Goal: Task Accomplishment & Management: Use online tool/utility

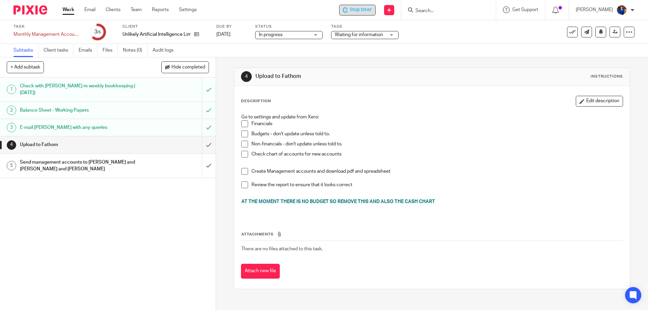
click at [359, 9] on span "Stop timer" at bounding box center [361, 9] width 22 height 7
click at [69, 9] on link "Work" at bounding box center [68, 9] width 12 height 7
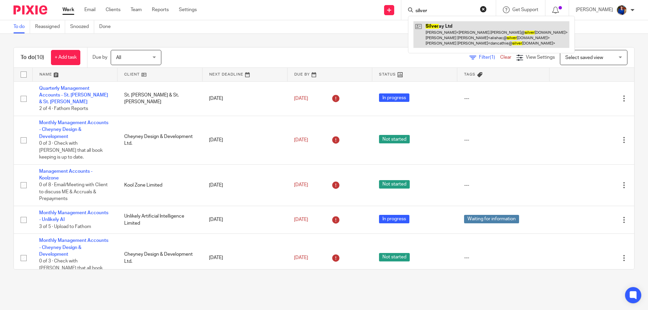
type input "silver"
click at [440, 29] on link at bounding box center [492, 34] width 156 height 27
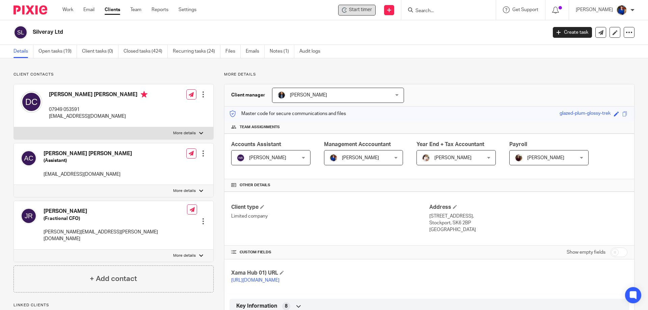
drag, startPoint x: 372, startPoint y: 12, endPoint x: 359, endPoint y: 11, distance: 13.6
click at [359, 11] on span "Start timer" at bounding box center [360, 9] width 23 height 7
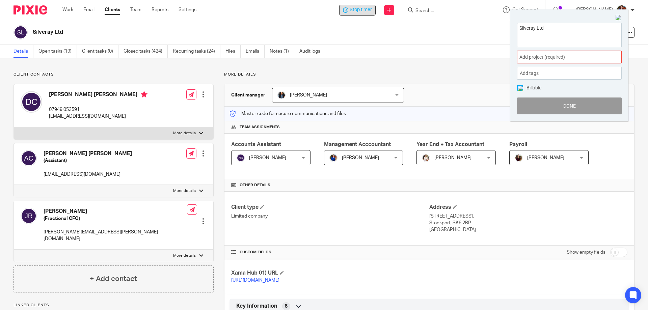
click at [561, 58] on span "Add project (required) :" at bounding box center [562, 57] width 85 height 7
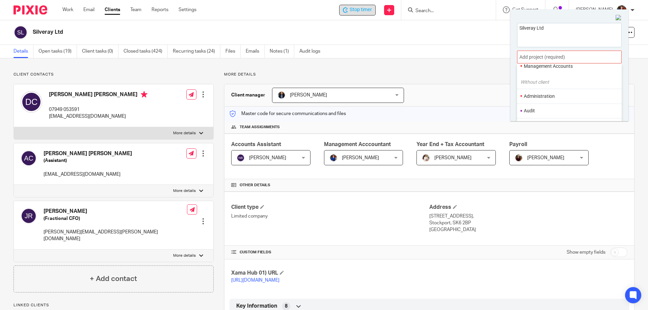
scroll to position [68, 0]
click at [553, 84] on li "Administration" at bounding box center [568, 84] width 88 height 7
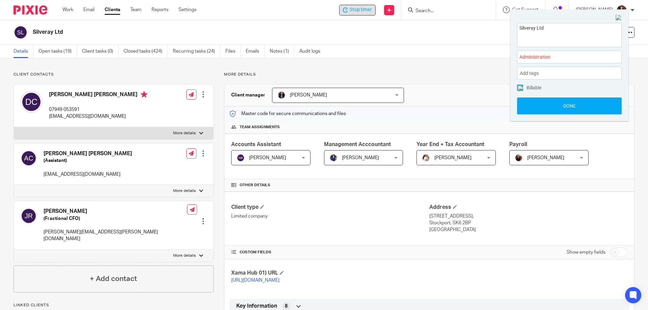
click at [522, 89] on img at bounding box center [520, 88] width 5 height 5
click at [529, 105] on button "Done" at bounding box center [569, 106] width 105 height 17
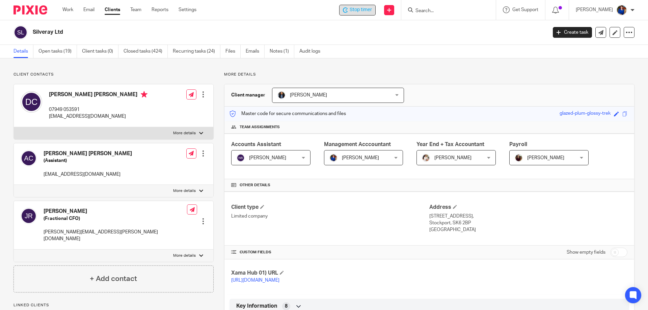
click at [355, 12] on span "Stop timer" at bounding box center [361, 9] width 22 height 7
click at [70, 12] on link "Work" at bounding box center [67, 9] width 11 height 7
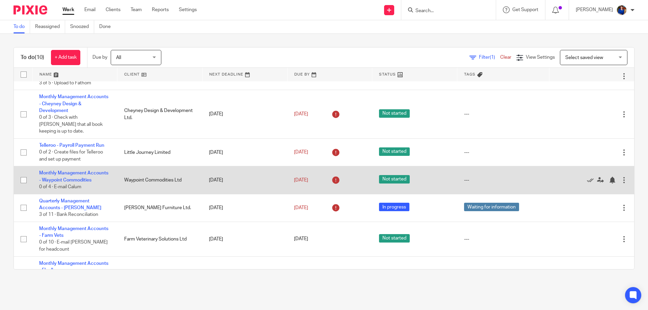
scroll to position [152, 0]
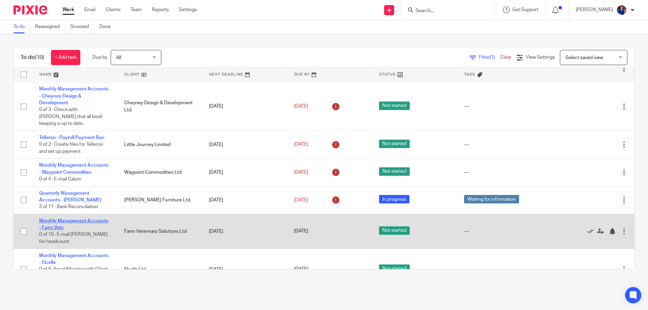
click at [85, 219] on link "Monthly Management Accounts - Farm Vets" at bounding box center [73, 224] width 69 height 11
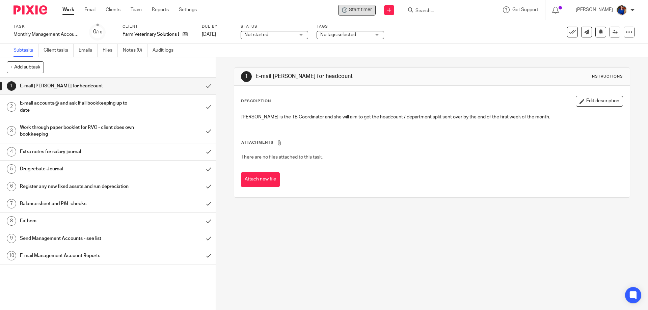
click at [361, 9] on span "Start timer" at bounding box center [360, 9] width 23 height 7
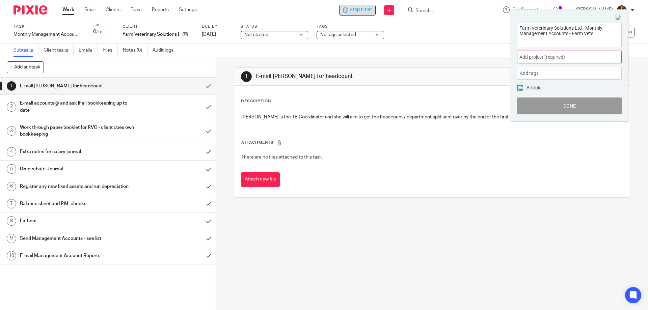
click at [565, 57] on span "Add project (required) :" at bounding box center [562, 57] width 85 height 7
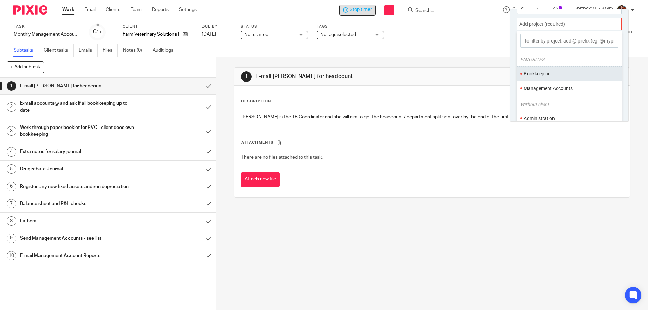
scroll to position [33, 0]
drag, startPoint x: 564, startPoint y: 85, endPoint x: 551, endPoint y: 86, distance: 13.2
click at [564, 86] on li "Management Accounts" at bounding box center [568, 88] width 88 height 7
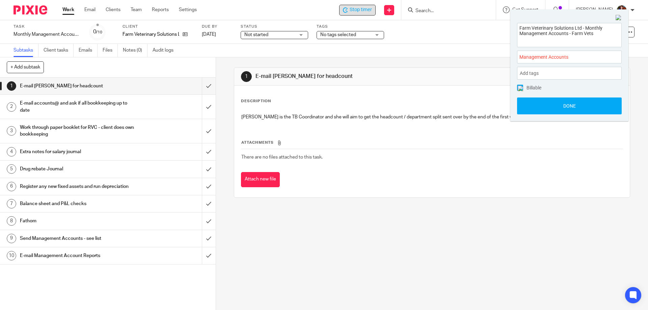
click at [522, 88] on img at bounding box center [520, 88] width 5 height 5
click at [526, 102] on button "Done" at bounding box center [569, 106] width 105 height 17
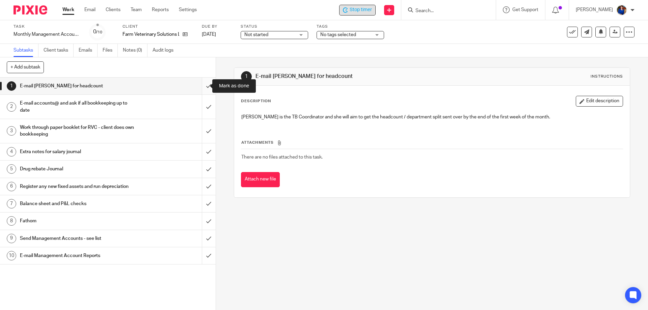
click at [202, 84] on input "submit" at bounding box center [108, 86] width 216 height 17
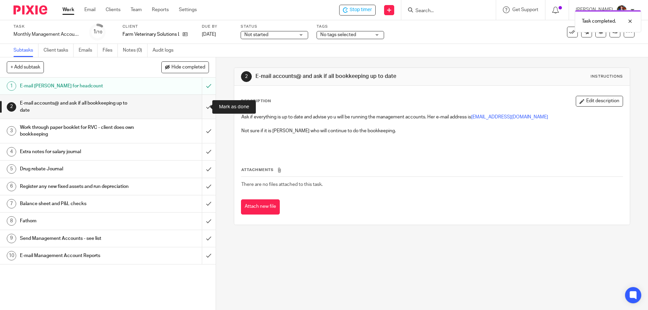
click at [204, 106] on input "submit" at bounding box center [108, 107] width 216 height 24
